Goal: Task Accomplishment & Management: Complete application form

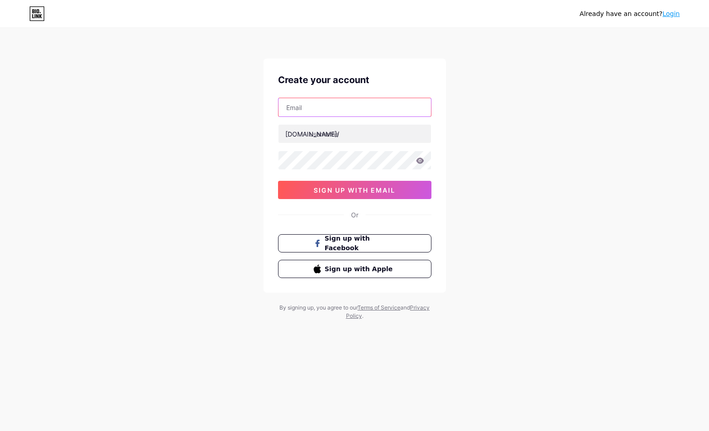
click at [300, 109] on input "text" at bounding box center [354, 107] width 152 height 18
paste input "[EMAIL_ADDRESS][DOMAIN_NAME]"
type input "[EMAIL_ADDRESS][DOMAIN_NAME]"
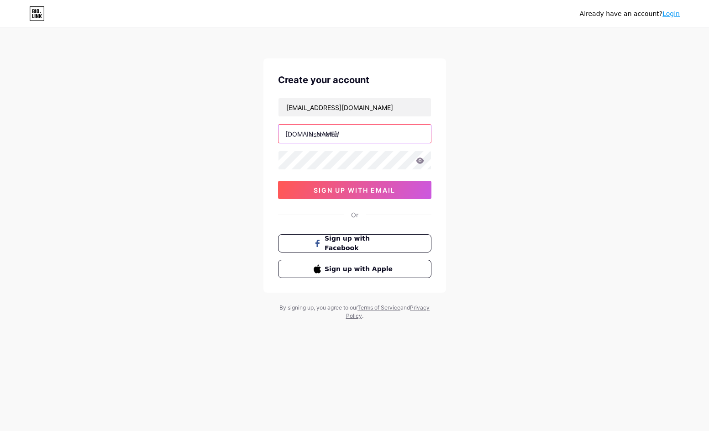
click at [330, 135] on input "text" at bounding box center [354, 134] width 152 height 18
click at [338, 138] on input "text" at bounding box center [354, 134] width 152 height 18
paste input "beyoumedspa"
type input "beyoumedspa"
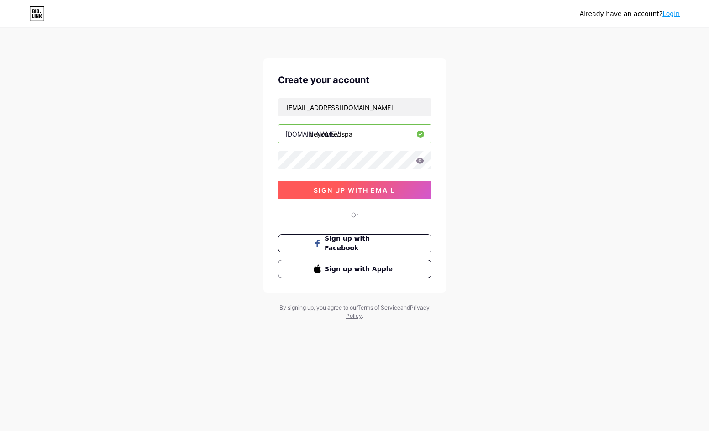
click at [324, 193] on span "sign up with email" at bounding box center [355, 190] width 82 height 8
